Goal: Task Accomplishment & Management: Use online tool/utility

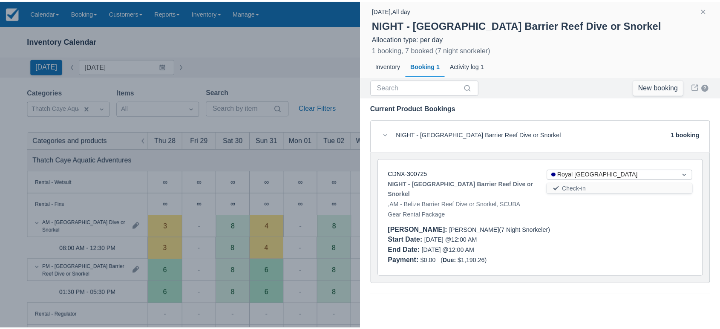
scroll to position [208, 0]
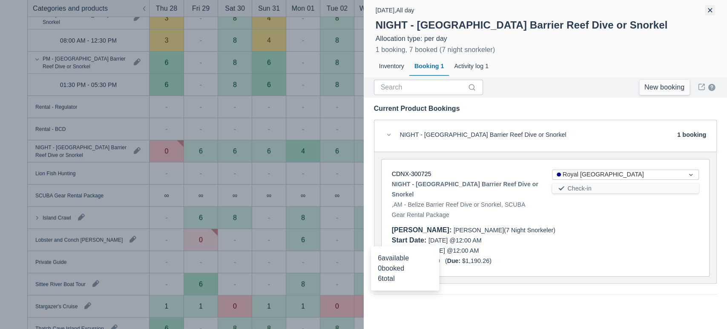
click at [710, 10] on button "button" at bounding box center [710, 10] width 10 height 10
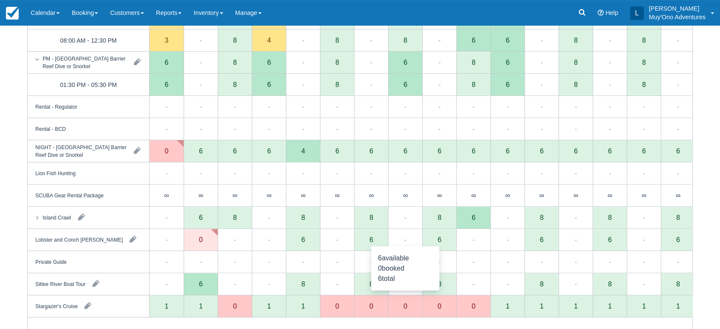
scroll to position [0, 0]
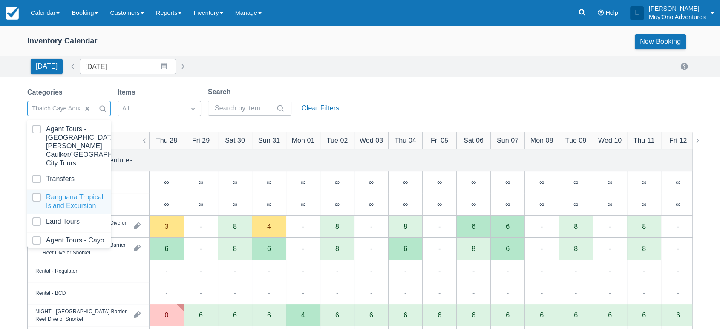
scroll to position [85, 0]
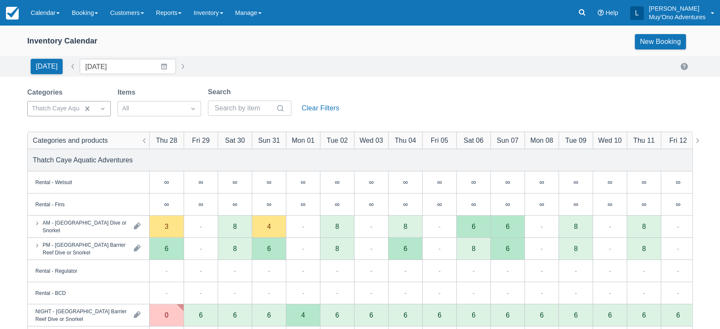
click at [404, 81] on div "Inventory Calendar New Booking Today Date 08/28/25 Navigate forward to interact…" at bounding box center [360, 274] width 720 height 496
click at [294, 209] on div "∞" at bounding box center [303, 204] width 34 height 22
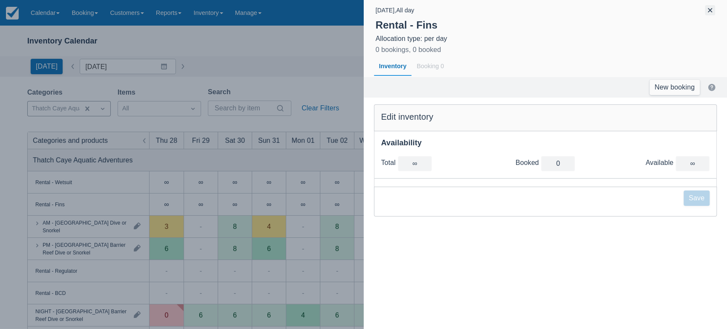
click at [710, 13] on button "button" at bounding box center [710, 10] width 10 height 10
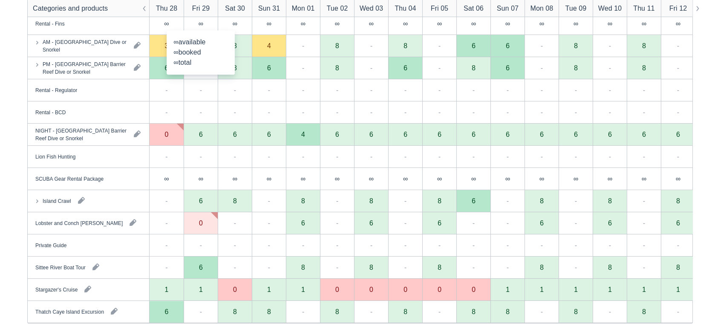
scroll to position [191, 0]
